Goal: Task Accomplishment & Management: Manage account settings

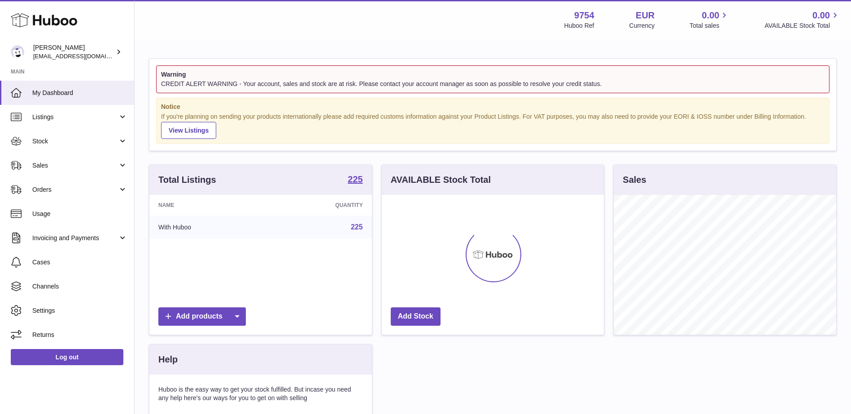
scroll to position [140, 222]
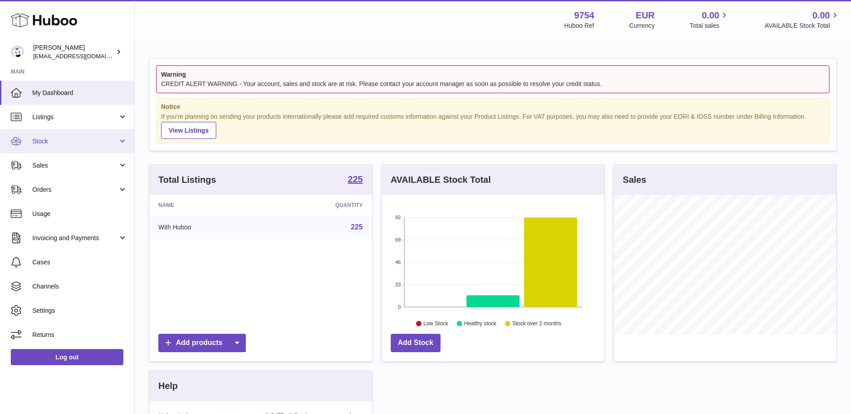
click at [69, 135] on link "Stock" at bounding box center [67, 141] width 134 height 24
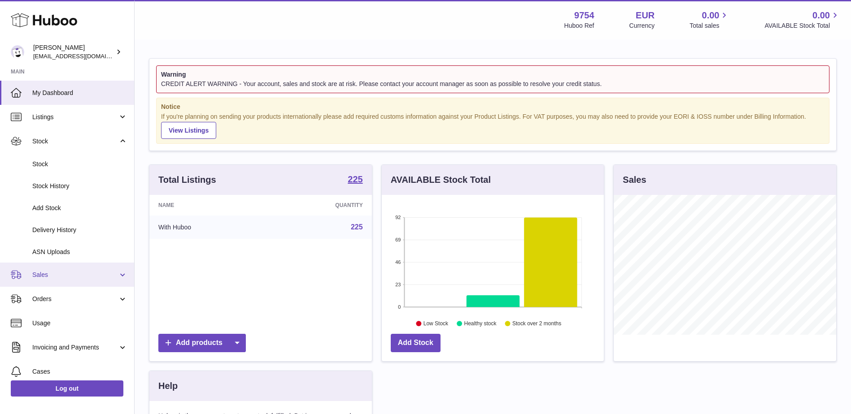
drag, startPoint x: 52, startPoint y: 276, endPoint x: 46, endPoint y: 279, distance: 7.2
click at [52, 276] on span "Sales" at bounding box center [75, 275] width 86 height 9
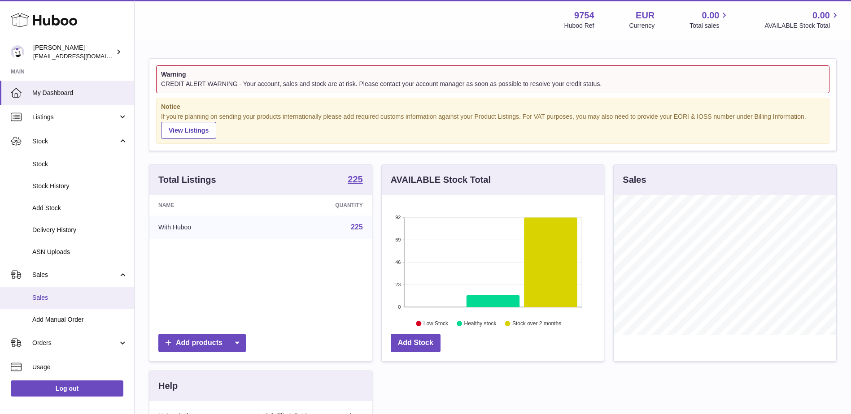
click at [58, 302] on span "Sales" at bounding box center [79, 298] width 95 height 9
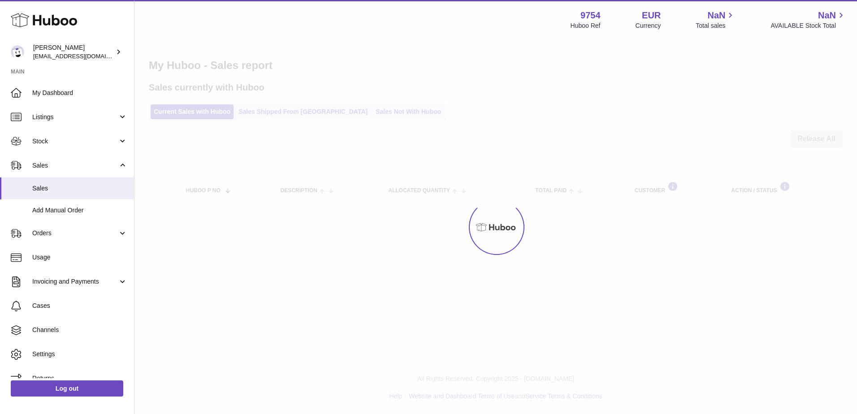
click at [293, 110] on div at bounding box center [496, 227] width 723 height 374
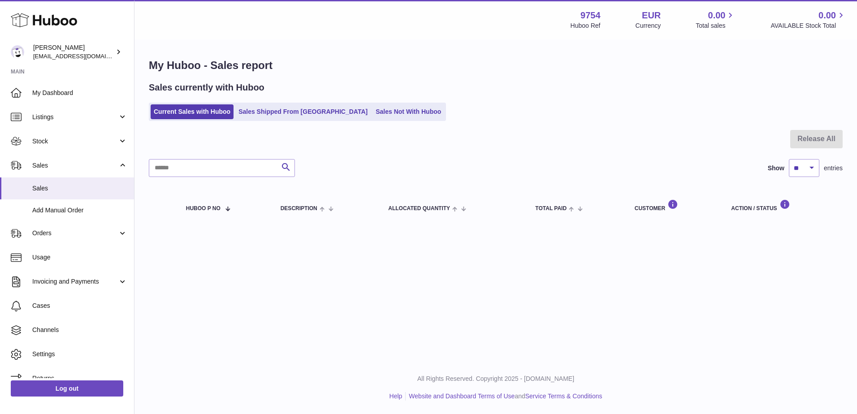
click at [293, 110] on link "Sales Shipped From Huboo" at bounding box center [302, 111] width 135 height 15
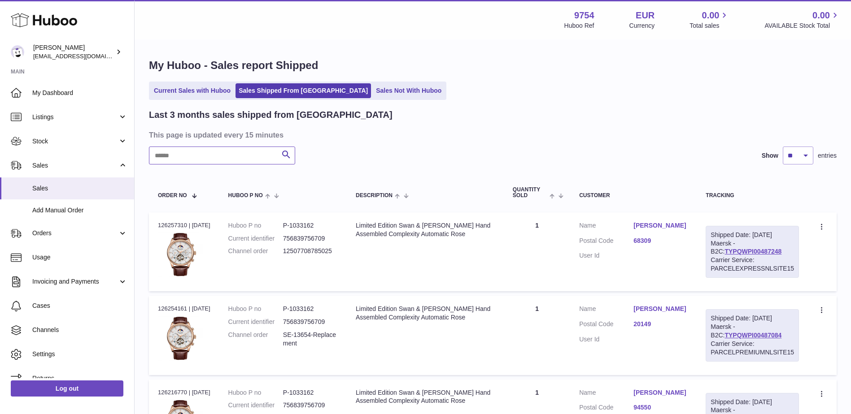
click at [217, 157] on input "text" at bounding box center [222, 156] width 146 height 18
paste input "**********"
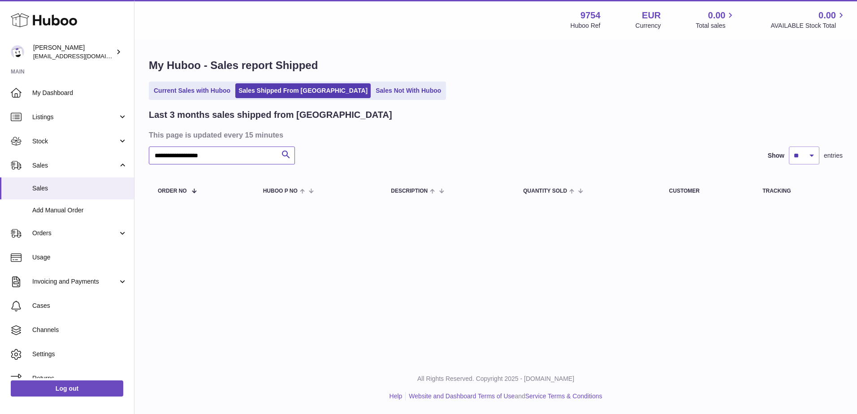
click at [223, 158] on input "**********" at bounding box center [222, 156] width 146 height 18
paste input "text"
type input "****"
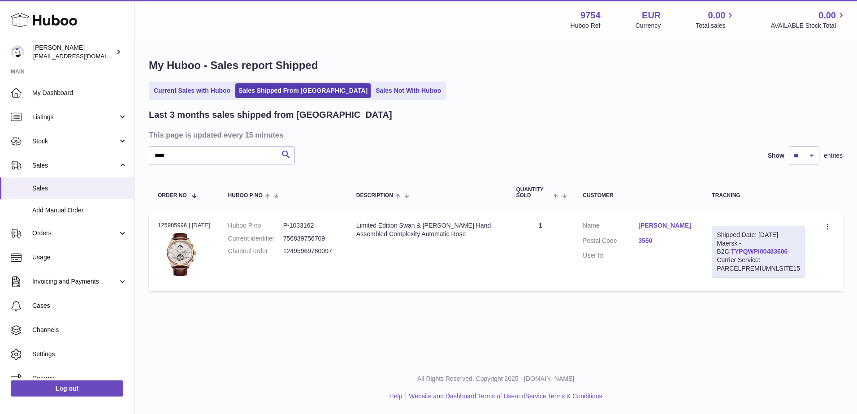
click at [738, 250] on link "TYPQWPI00483606" at bounding box center [759, 251] width 57 height 7
click at [587, 340] on div "Menu Huboo 9754 Huboo Ref EUR Currency 0.00 Total sales 0.00 AVAILABLE Stock To…" at bounding box center [496, 180] width 723 height 361
click at [832, 223] on icon at bounding box center [829, 227] width 10 height 9
click at [778, 272] on li "Duplicate Order" at bounding box center [789, 265] width 90 height 19
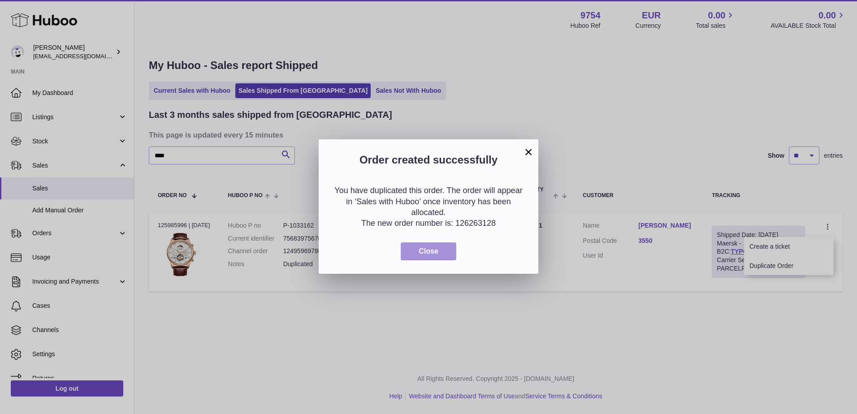
click at [433, 253] on span "Close" at bounding box center [429, 251] width 20 height 8
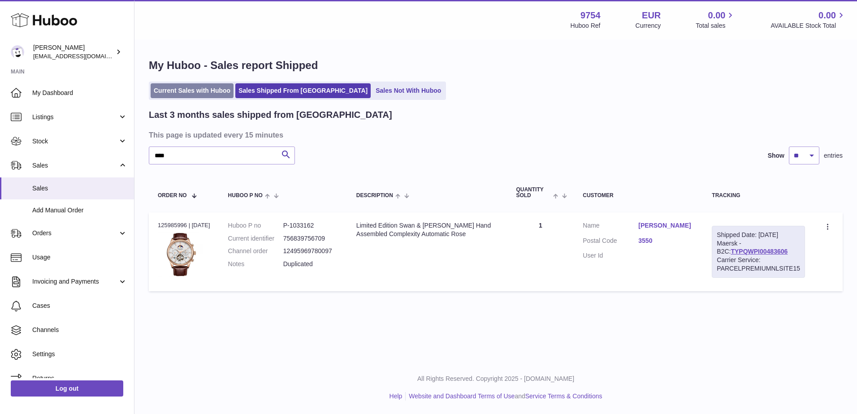
click at [199, 96] on link "Current Sales with Huboo" at bounding box center [192, 90] width 83 height 15
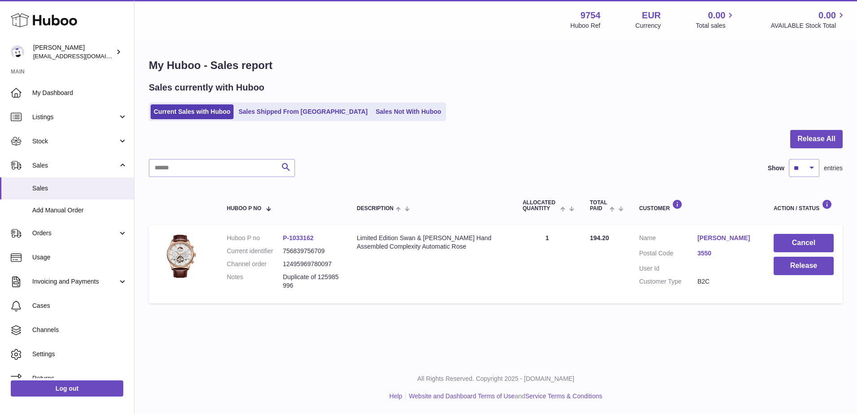
click at [685, 279] on dt "Customer Type" at bounding box center [668, 282] width 58 height 9
click at [704, 256] on link "3550" at bounding box center [727, 253] width 58 height 9
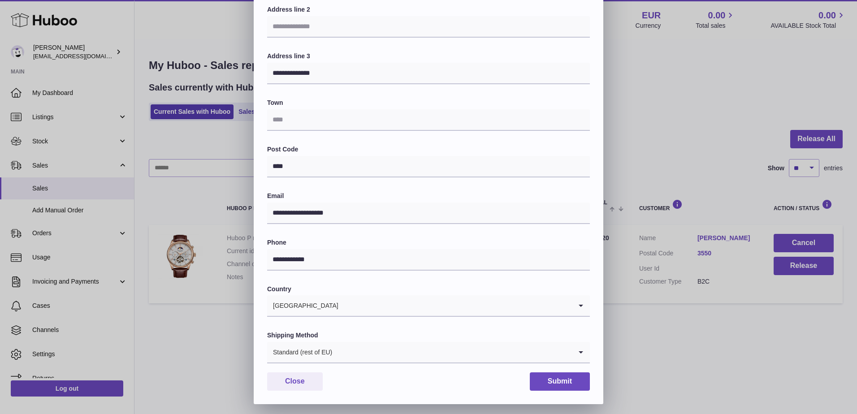
scroll to position [151, 0]
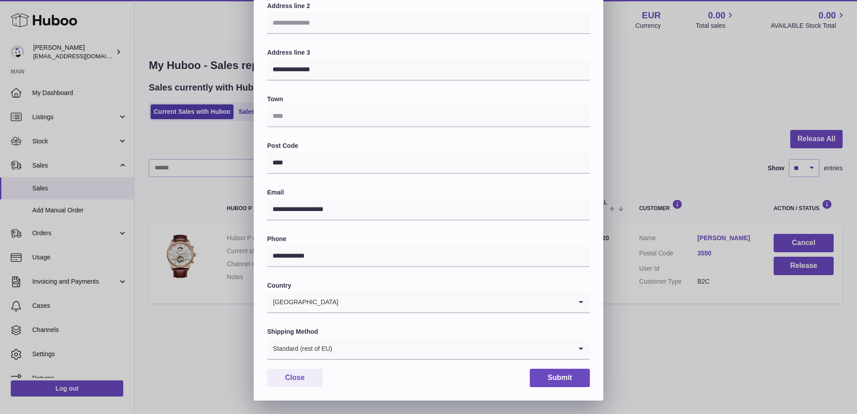
click at [579, 347] on icon "Search for option" at bounding box center [581, 349] width 18 height 21
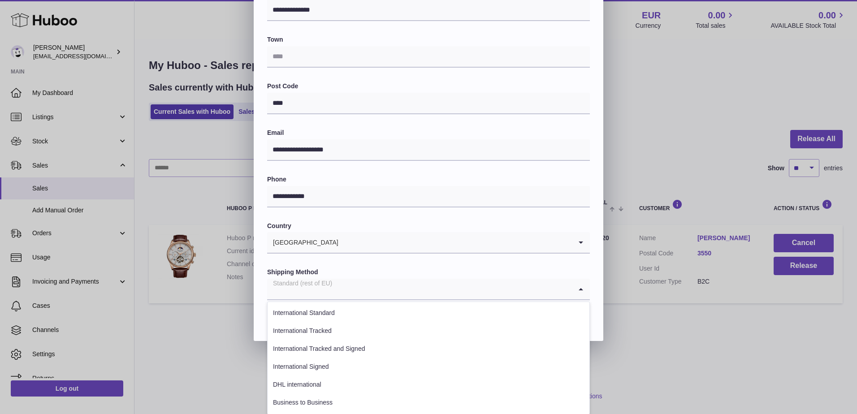
scroll to position [211, 0]
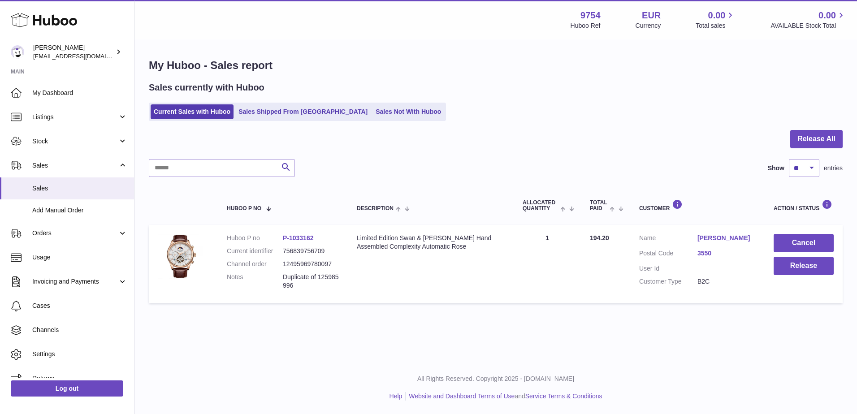
click at [687, 291] on div "**********" at bounding box center [428, 72] width 857 height 538
click at [708, 251] on link "3550" at bounding box center [727, 253] width 58 height 9
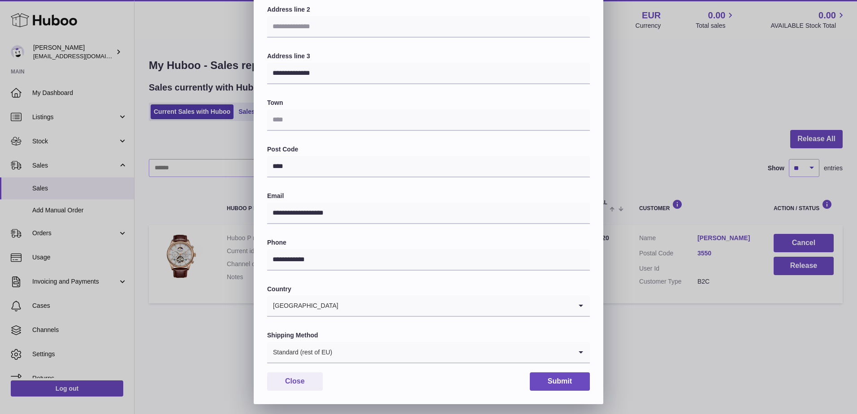
scroll to position [151, 0]
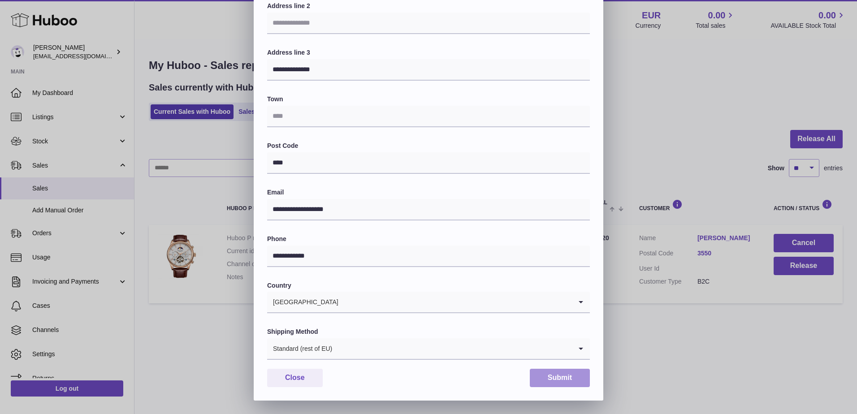
click at [569, 382] on button "Submit" at bounding box center [560, 378] width 60 height 18
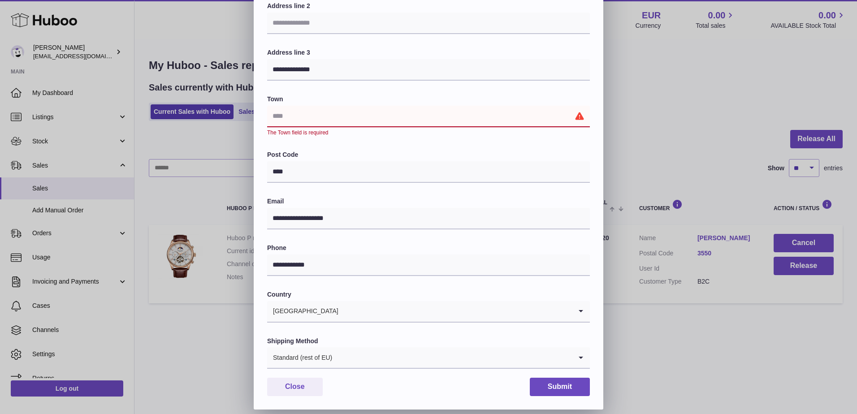
click at [400, 114] on input "text" at bounding box center [428, 117] width 323 height 22
click at [278, 385] on button "Close" at bounding box center [295, 387] width 56 height 18
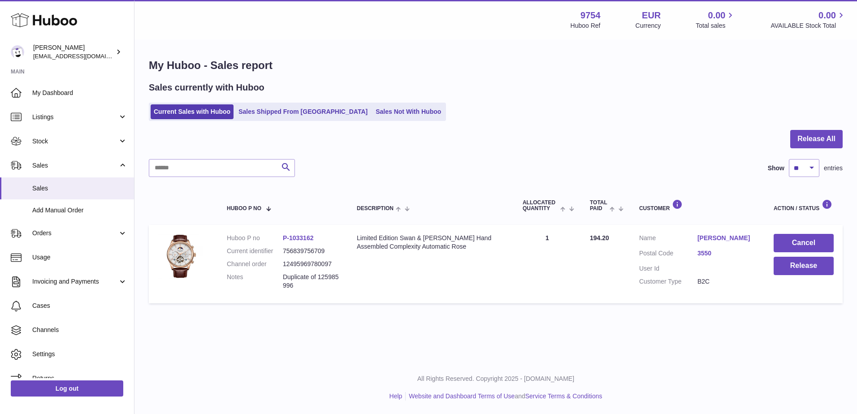
scroll to position [0, 0]
click at [801, 242] on button "Cancel" at bounding box center [804, 243] width 60 height 18
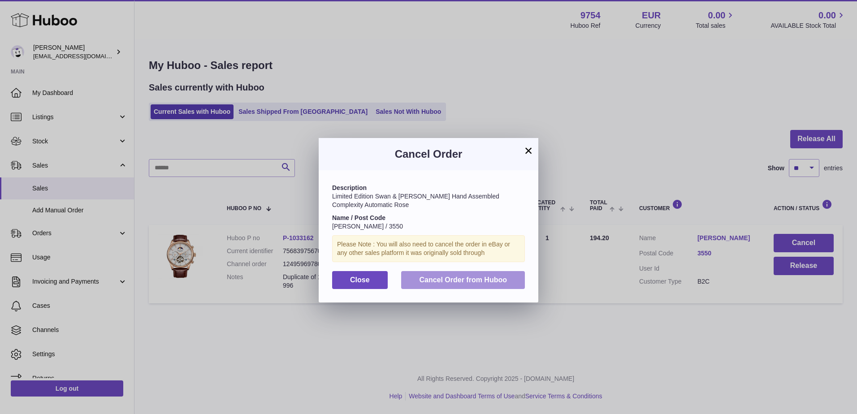
click at [469, 278] on span "Cancel Order from Huboo" at bounding box center [463, 280] width 88 height 8
